Goal: Navigation & Orientation: Find specific page/section

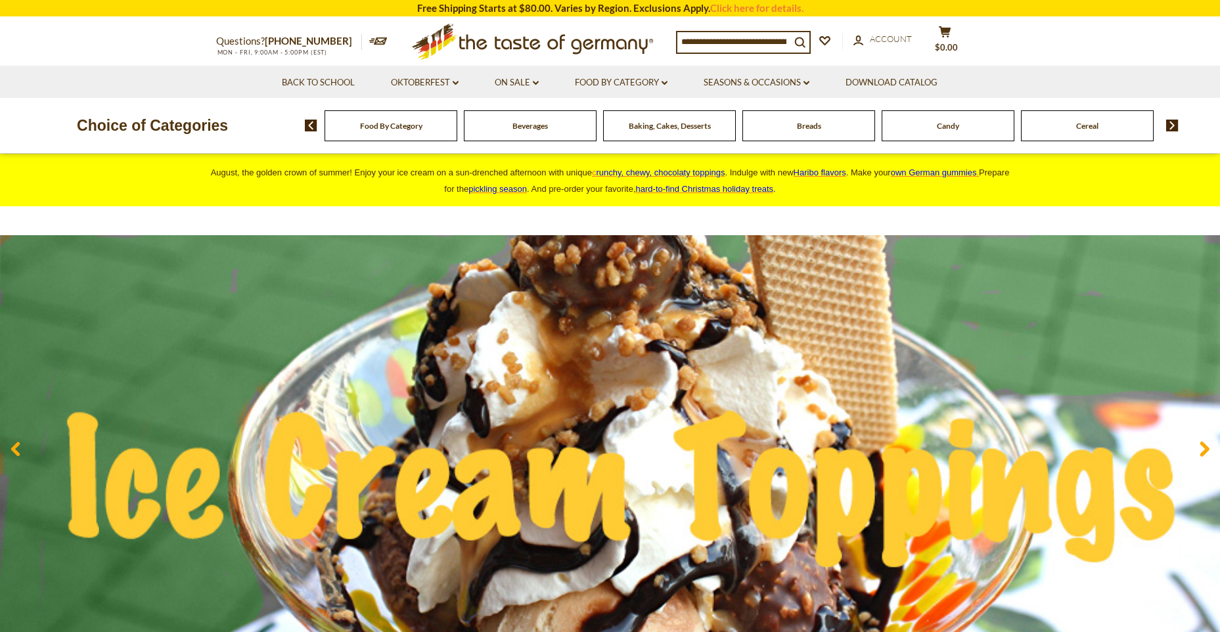
click at [410, 125] on span "Food By Category" at bounding box center [391, 126] width 62 height 10
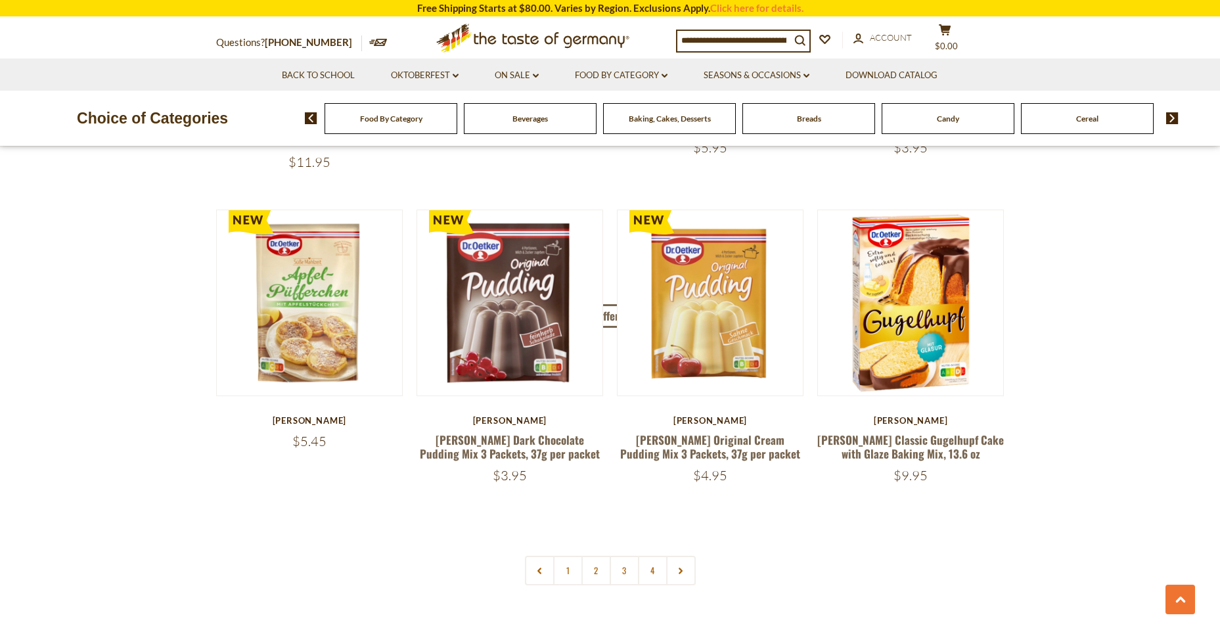
scroll to position [2693, 0]
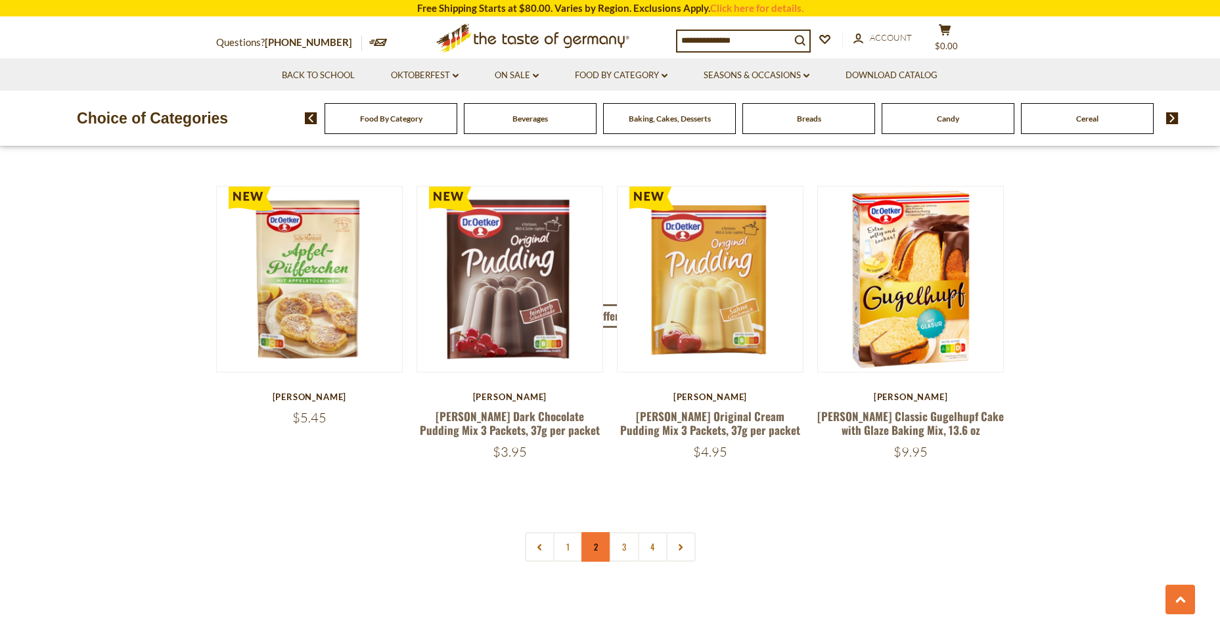
click at [592, 532] on link "2" at bounding box center [596, 547] width 30 height 30
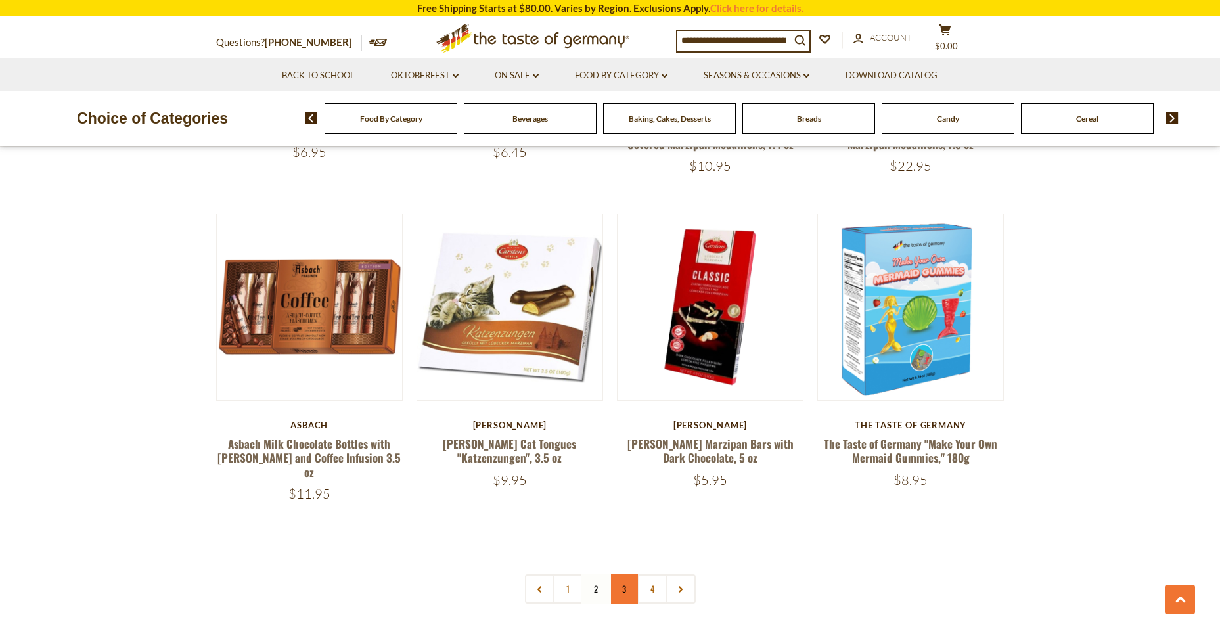
click at [623, 574] on link "3" at bounding box center [625, 589] width 30 height 30
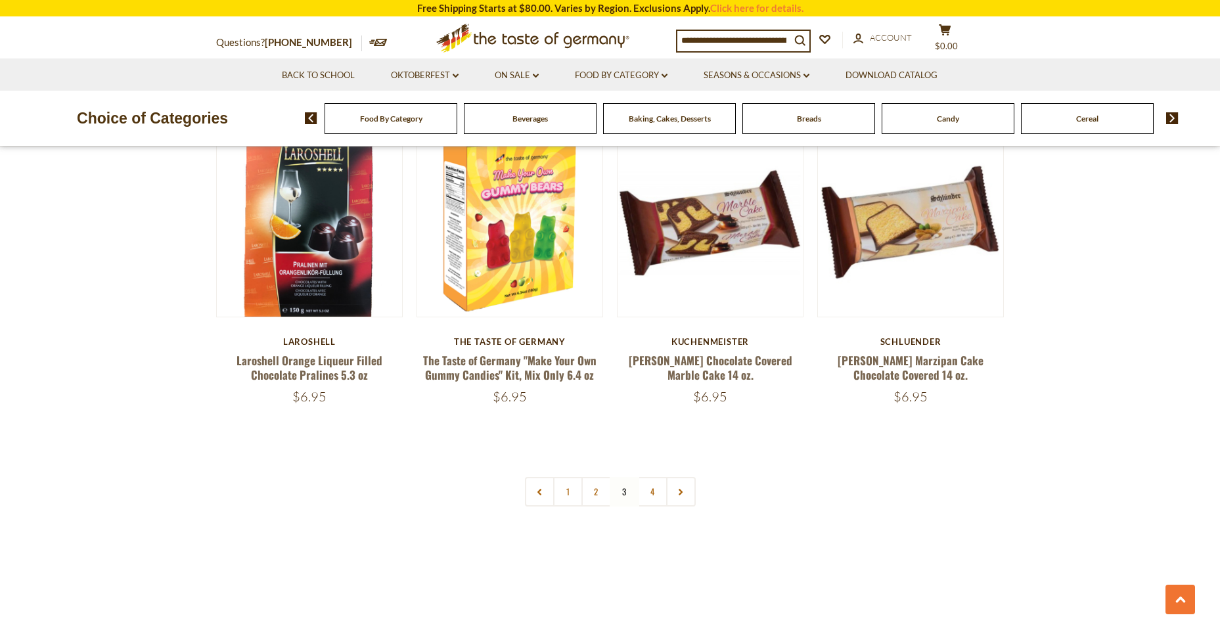
scroll to position [2735, 0]
click at [651, 476] on link "4" at bounding box center [653, 491] width 30 height 30
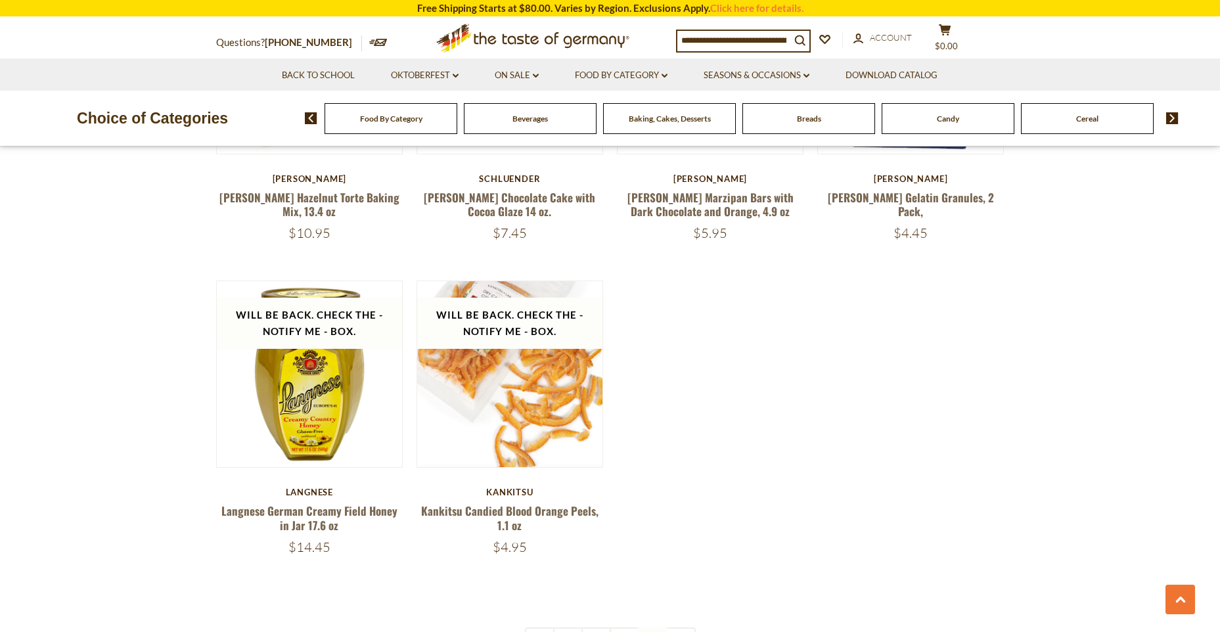
scroll to position [1618, 0]
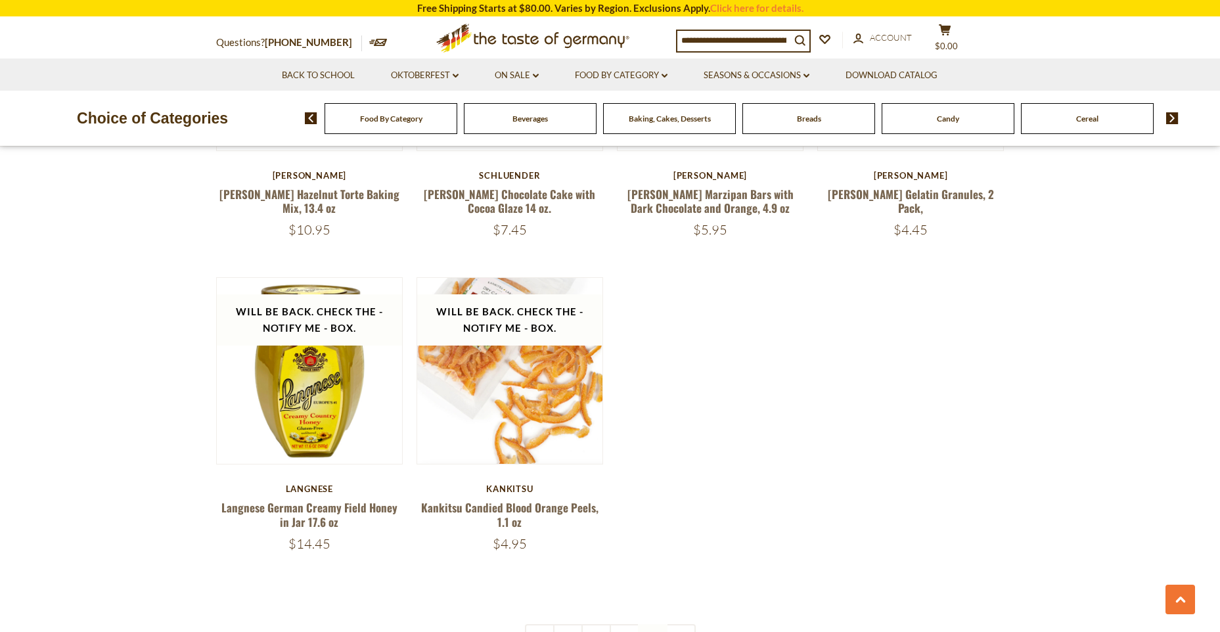
click at [664, 120] on span "Baking, Cakes, Desserts" at bounding box center [670, 119] width 82 height 10
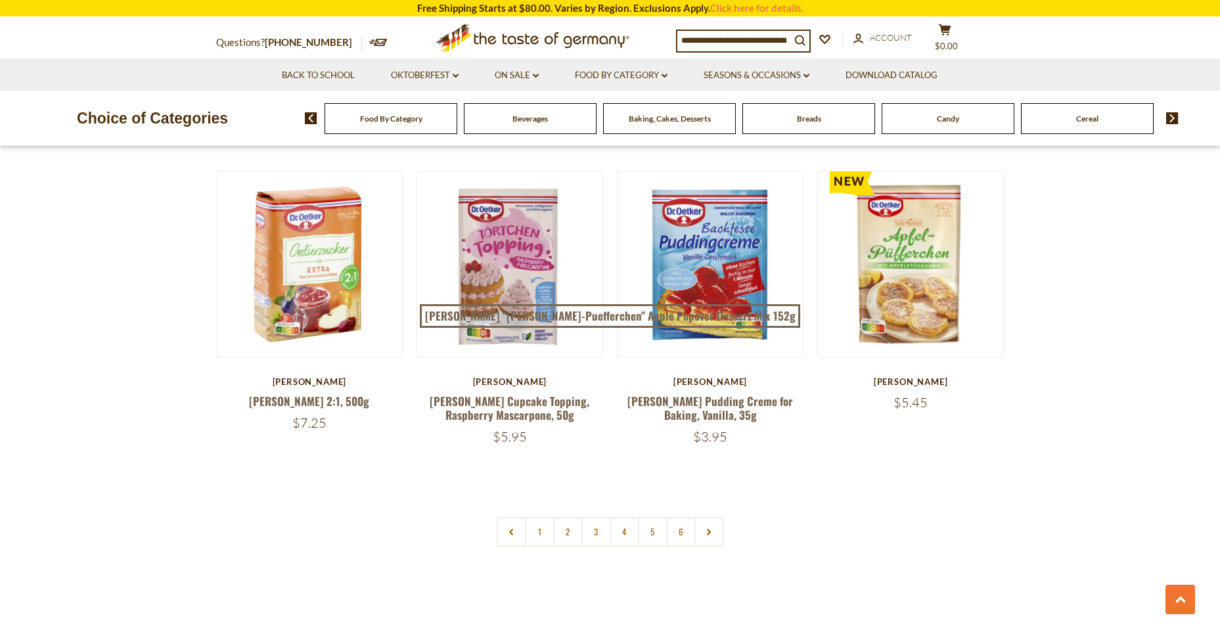
scroll to position [3021, 0]
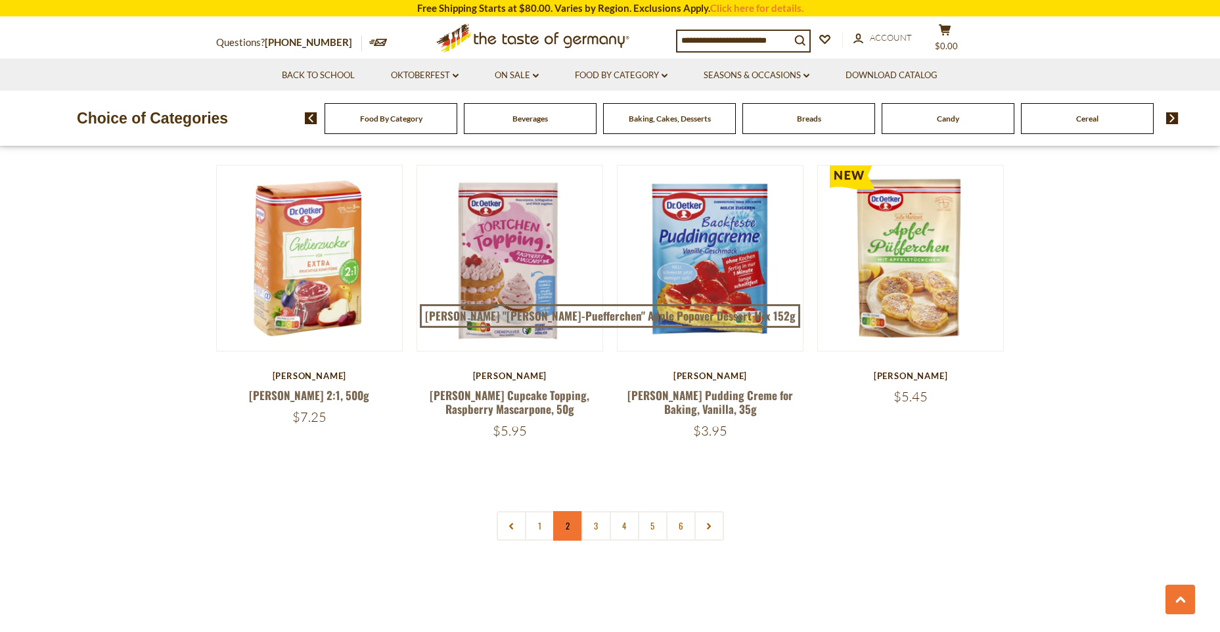
click at [564, 511] on link "2" at bounding box center [568, 526] width 30 height 30
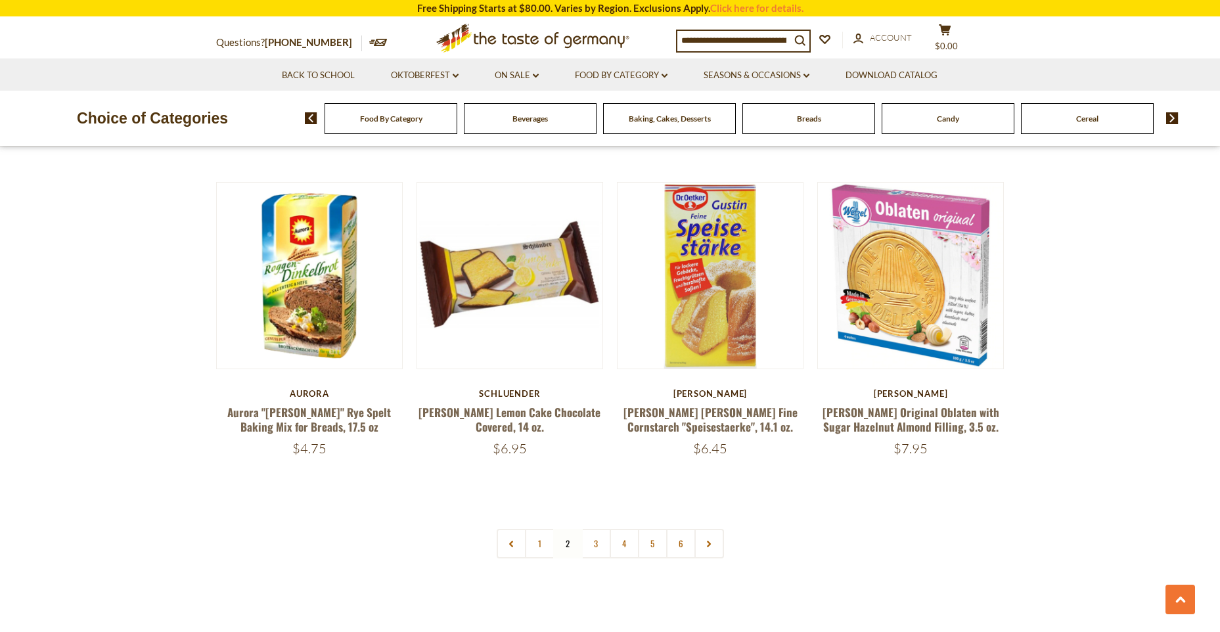
scroll to position [2975, 0]
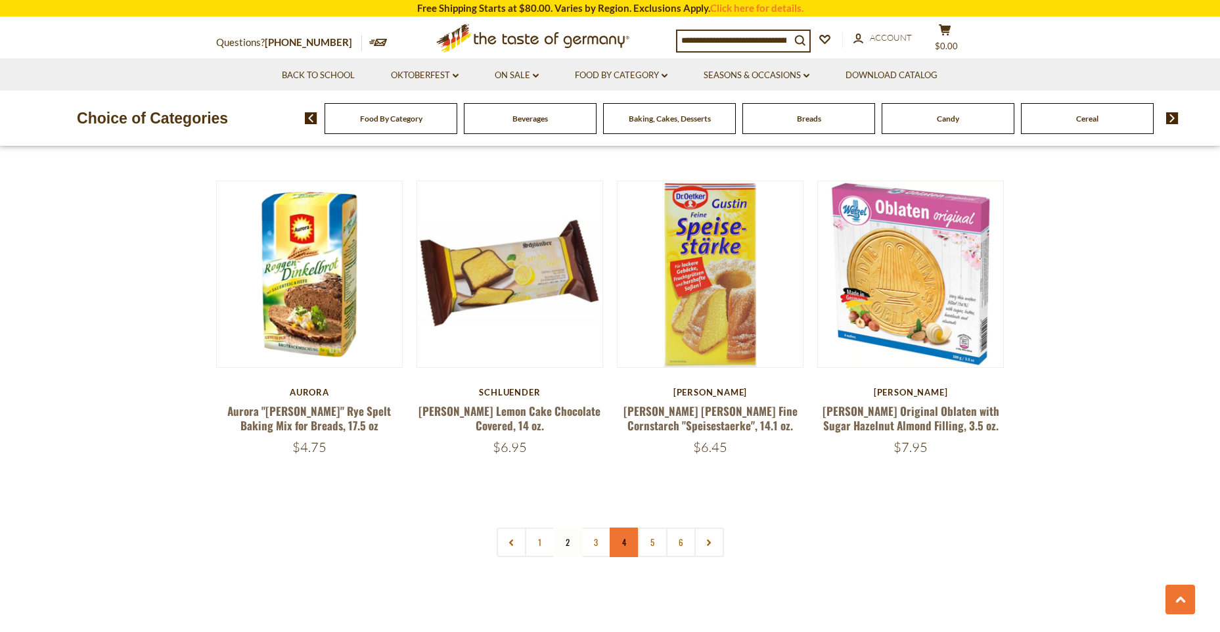
click at [627, 527] on link "4" at bounding box center [625, 542] width 30 height 30
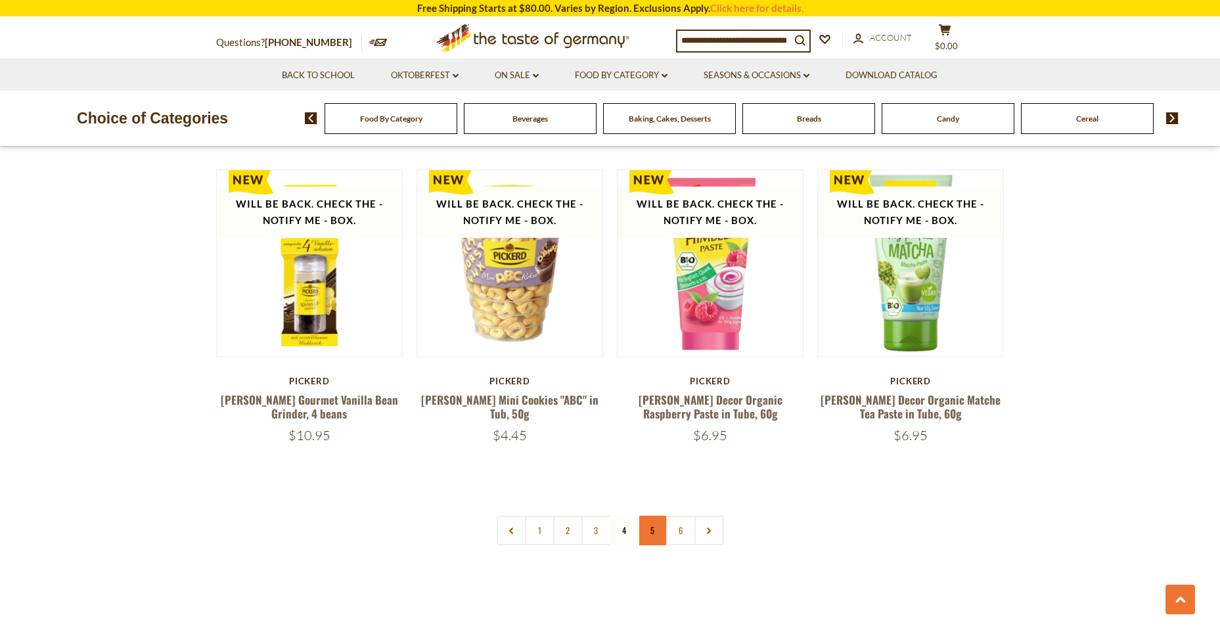
click at [644, 521] on link "5" at bounding box center [653, 531] width 30 height 30
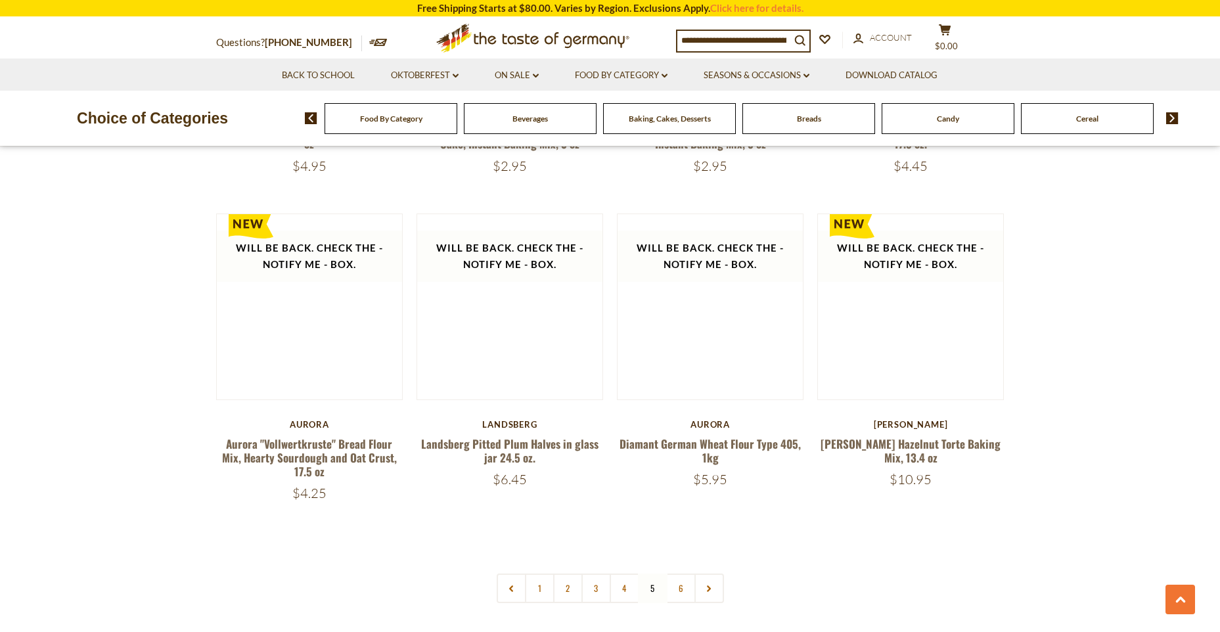
scroll to position [2909, 0]
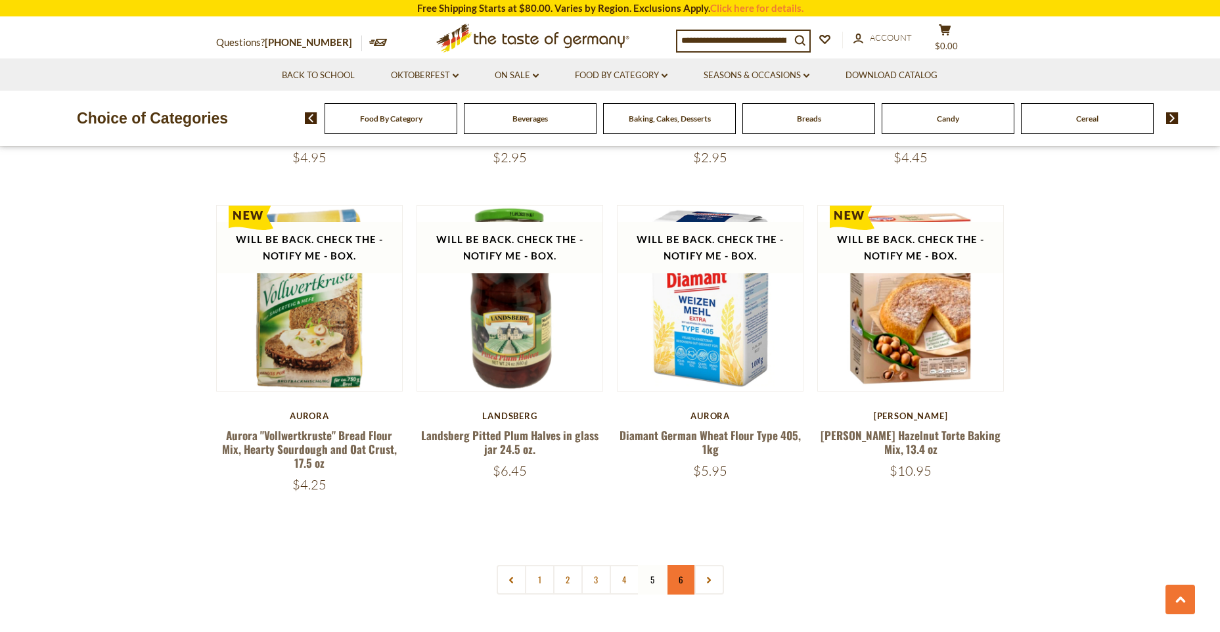
click at [677, 565] on link "6" at bounding box center [681, 580] width 30 height 30
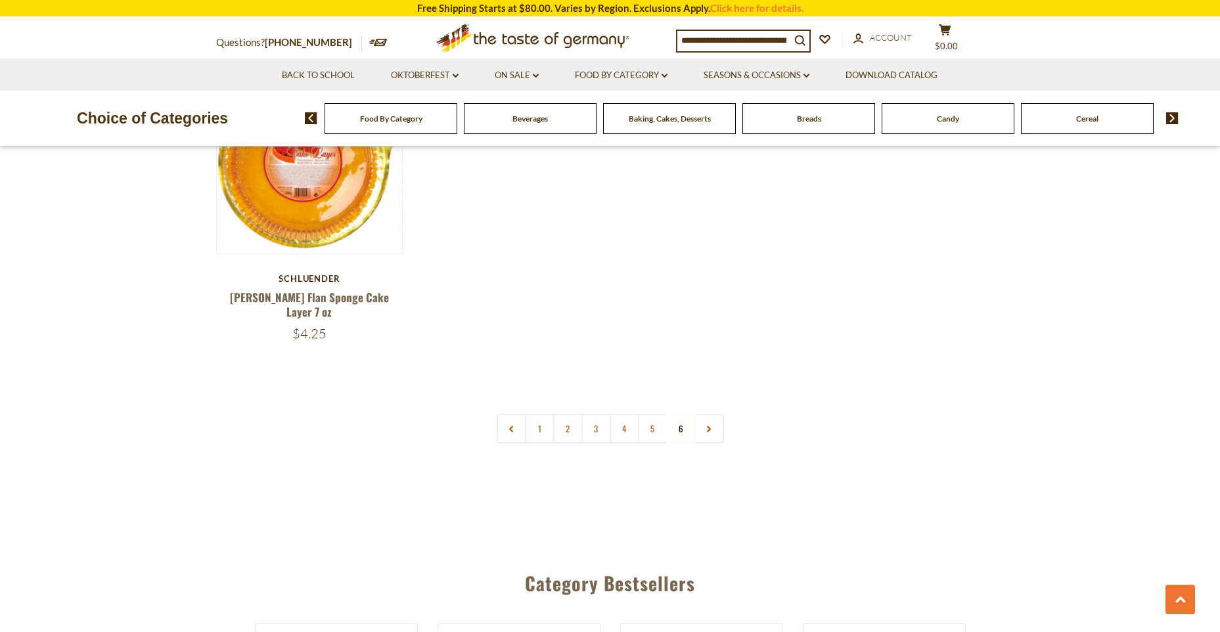
scroll to position [1858, 0]
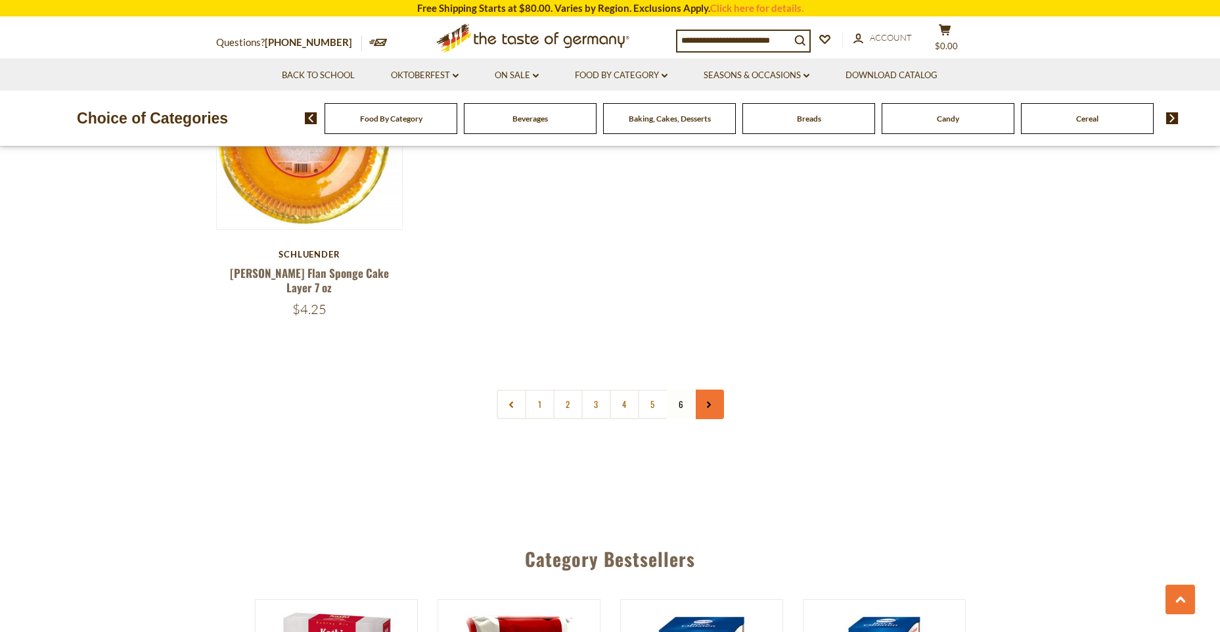
click at [709, 389] on link at bounding box center [709, 404] width 30 height 30
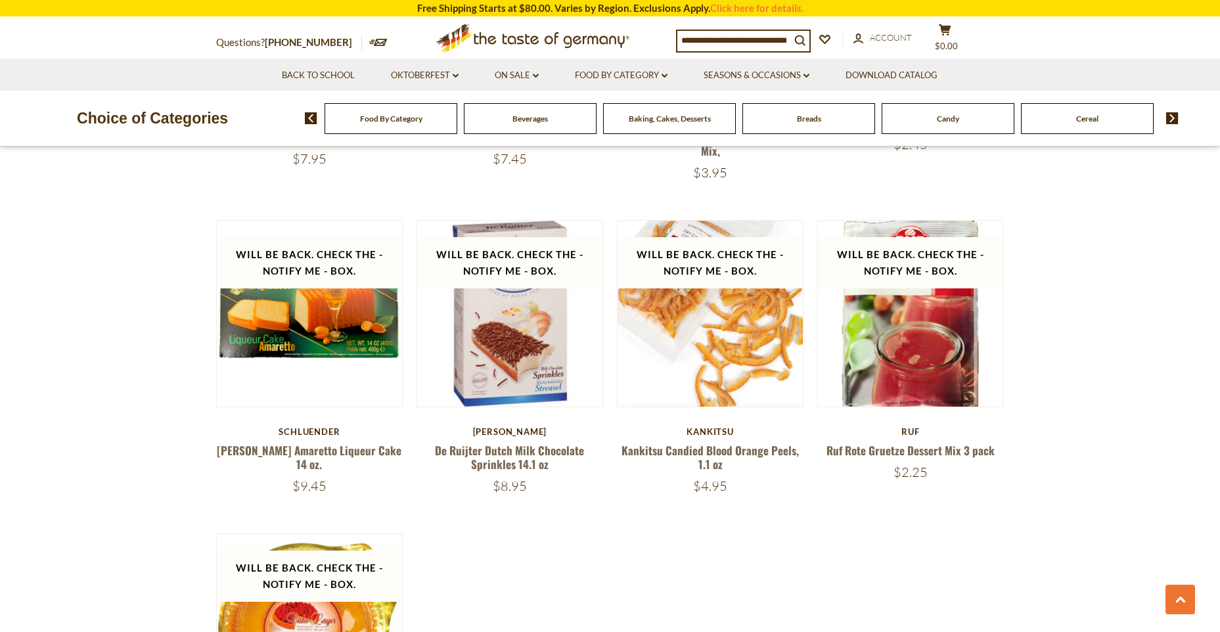
scroll to position [1445, 0]
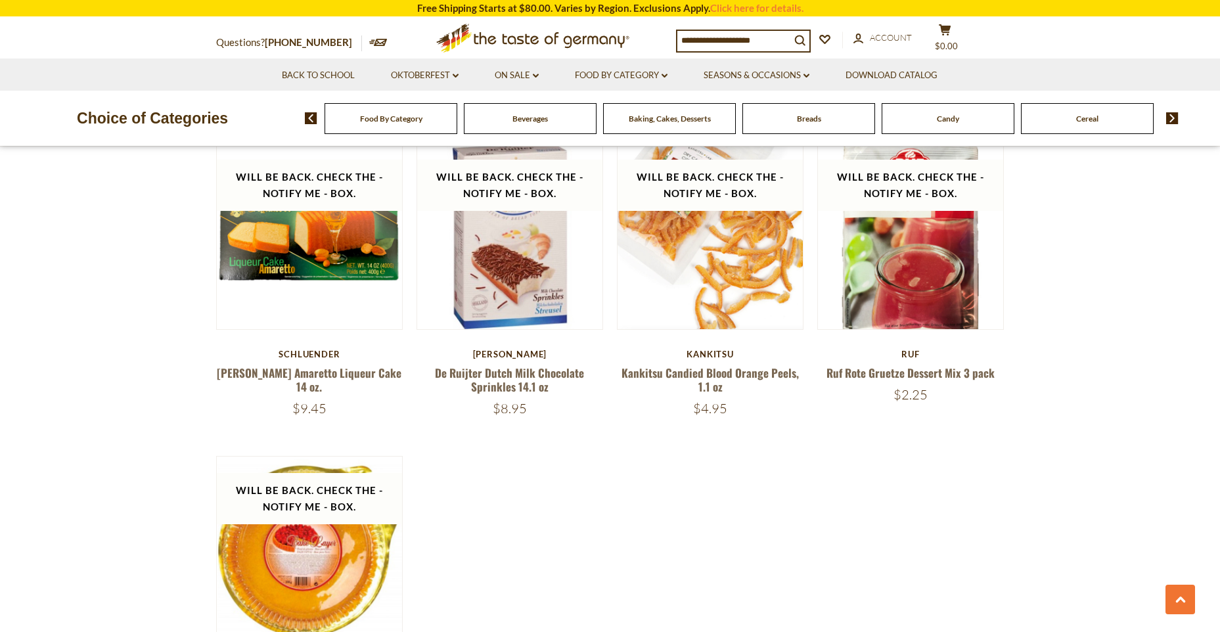
click at [939, 118] on span "Candy" at bounding box center [948, 119] width 22 height 10
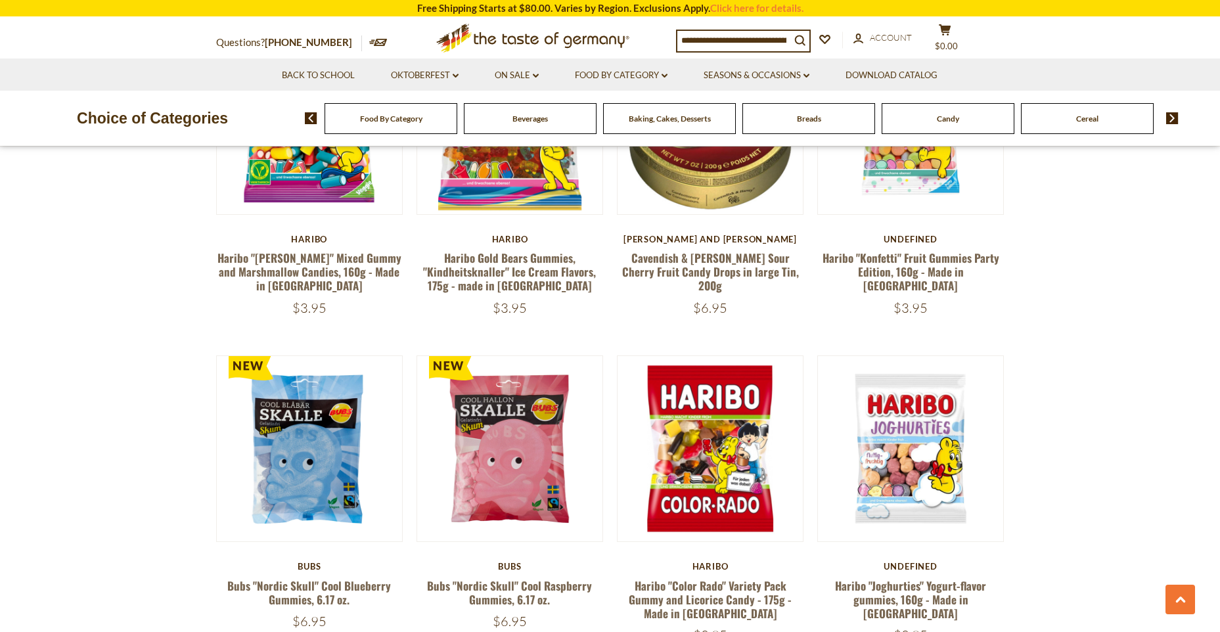
scroll to position [1576, 0]
